Goal: Information Seeking & Learning: Learn about a topic

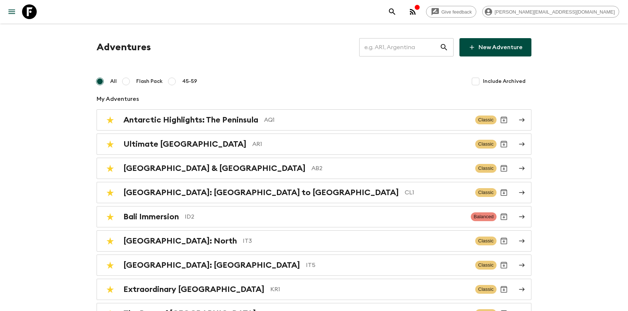
click at [391, 53] on input "text" at bounding box center [399, 47] width 80 height 21
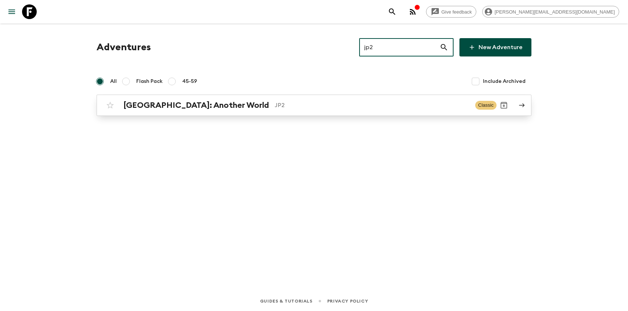
type input "jp2"
click at [147, 109] on h2 "[GEOGRAPHIC_DATA]: Another World" at bounding box center [195, 106] width 145 height 10
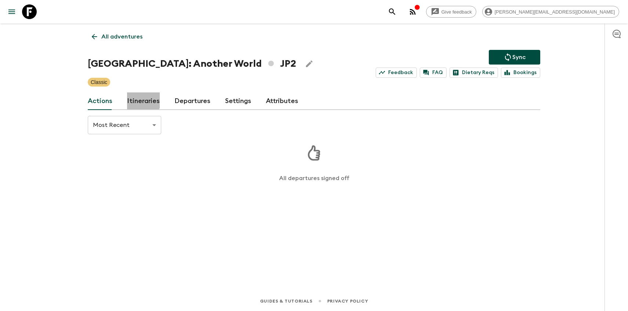
click at [137, 97] on link "Itineraries" at bounding box center [143, 102] width 33 height 18
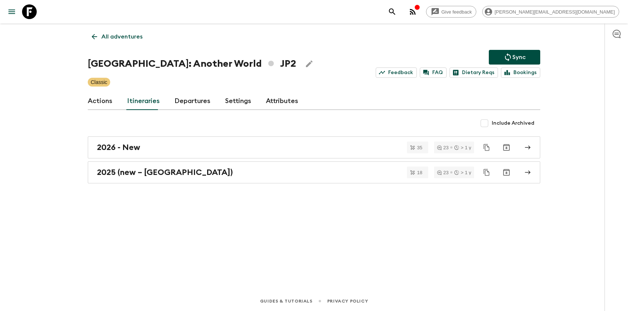
click at [96, 99] on link "Actions" at bounding box center [100, 102] width 25 height 18
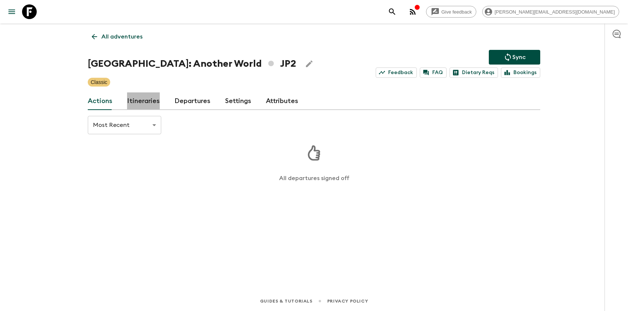
click at [152, 102] on link "Itineraries" at bounding box center [143, 102] width 33 height 18
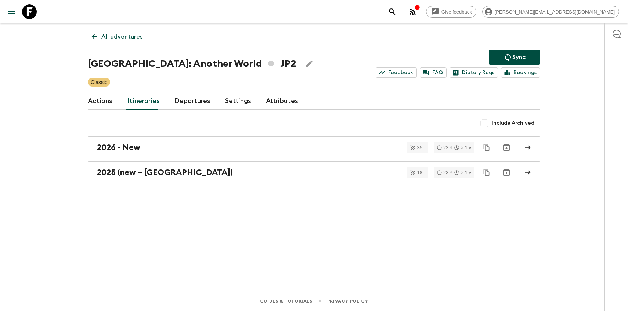
click at [181, 98] on link "Departures" at bounding box center [192, 102] width 36 height 18
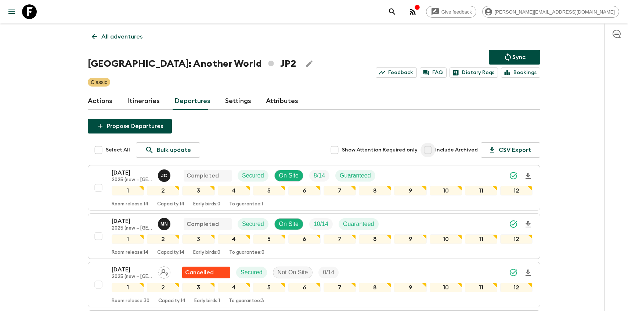
click at [426, 153] on input "Include Archived" at bounding box center [427, 150] width 15 height 15
checkbox input "true"
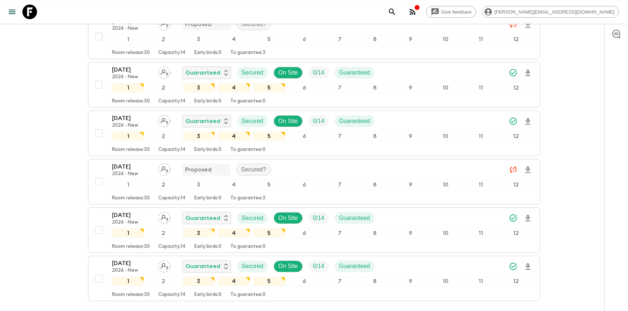
scroll to position [8981, 0]
